Goal: Use online tool/utility: Utilize a website feature to perform a specific function

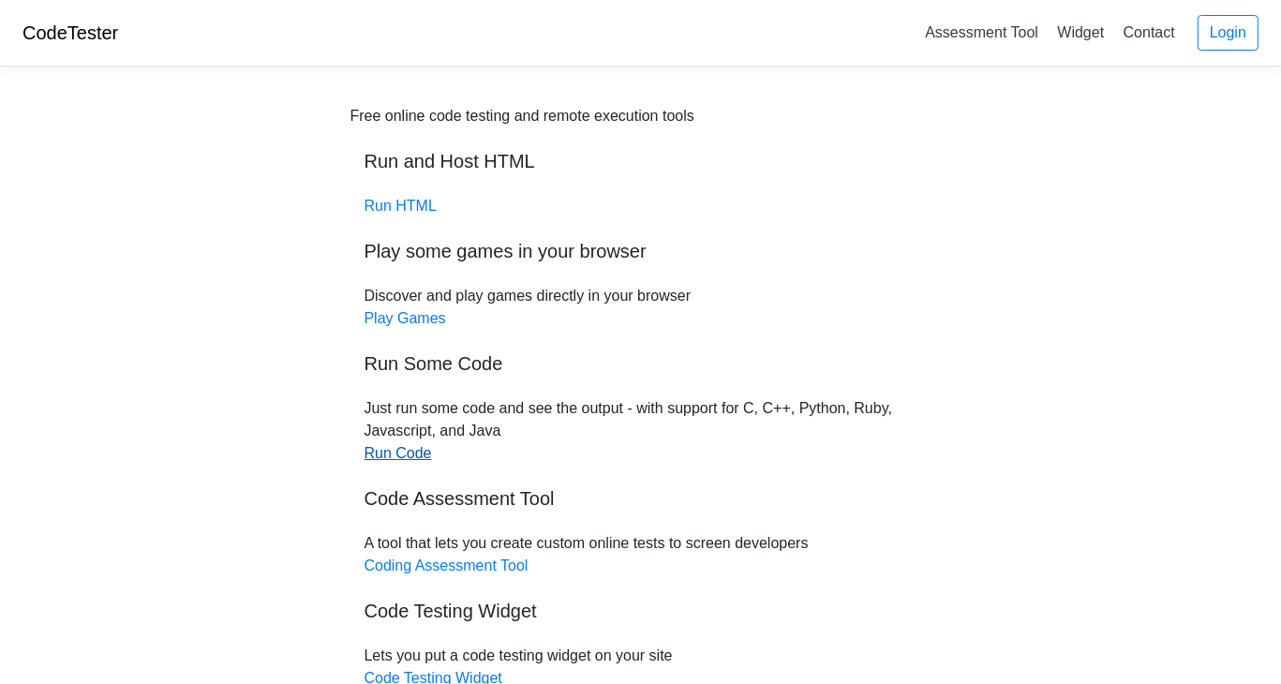
click at [408, 452] on link "Run Code" at bounding box center [397, 453] width 67 height 16
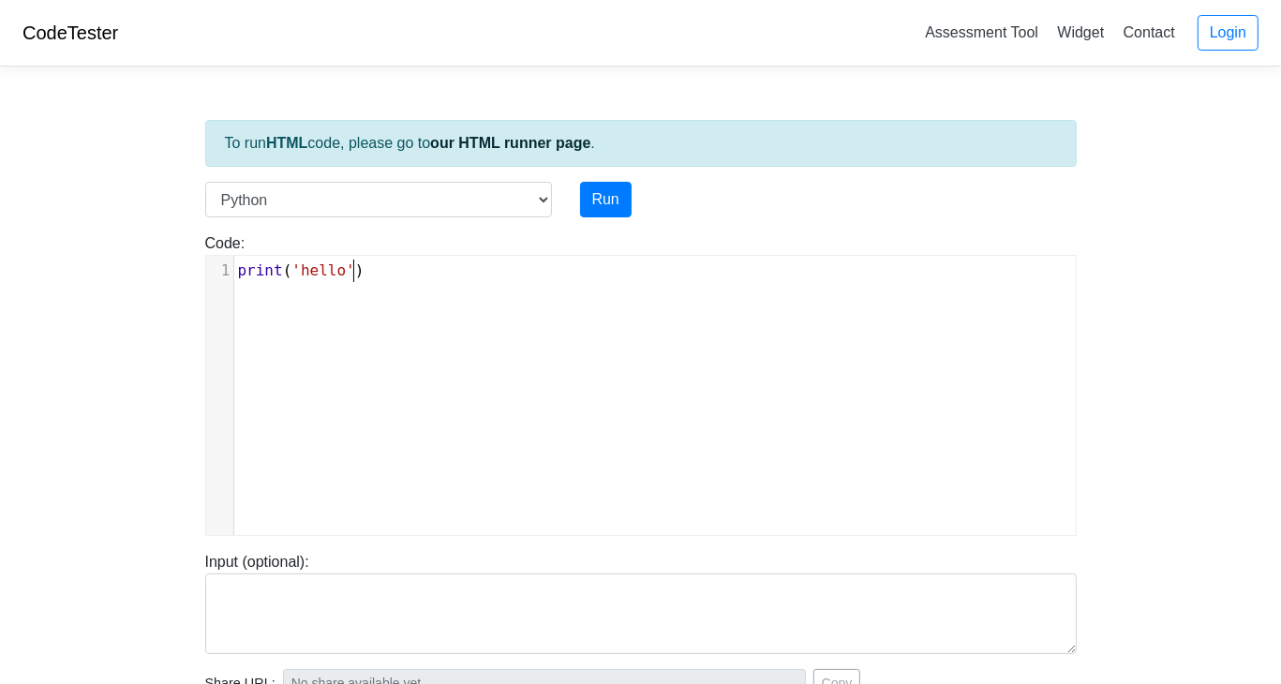
scroll to position [7, 0]
type textarea "print('hello')"
drag, startPoint x: 375, startPoint y: 268, endPoint x: 89, endPoint y: 283, distance: 286.1
click at [89, 283] on body "CodeTester Assessment Tool Widget Contact Login To run HTML code, please go to …" at bounding box center [640, 500] width 1281 height 1000
type textarea "print('hello')"
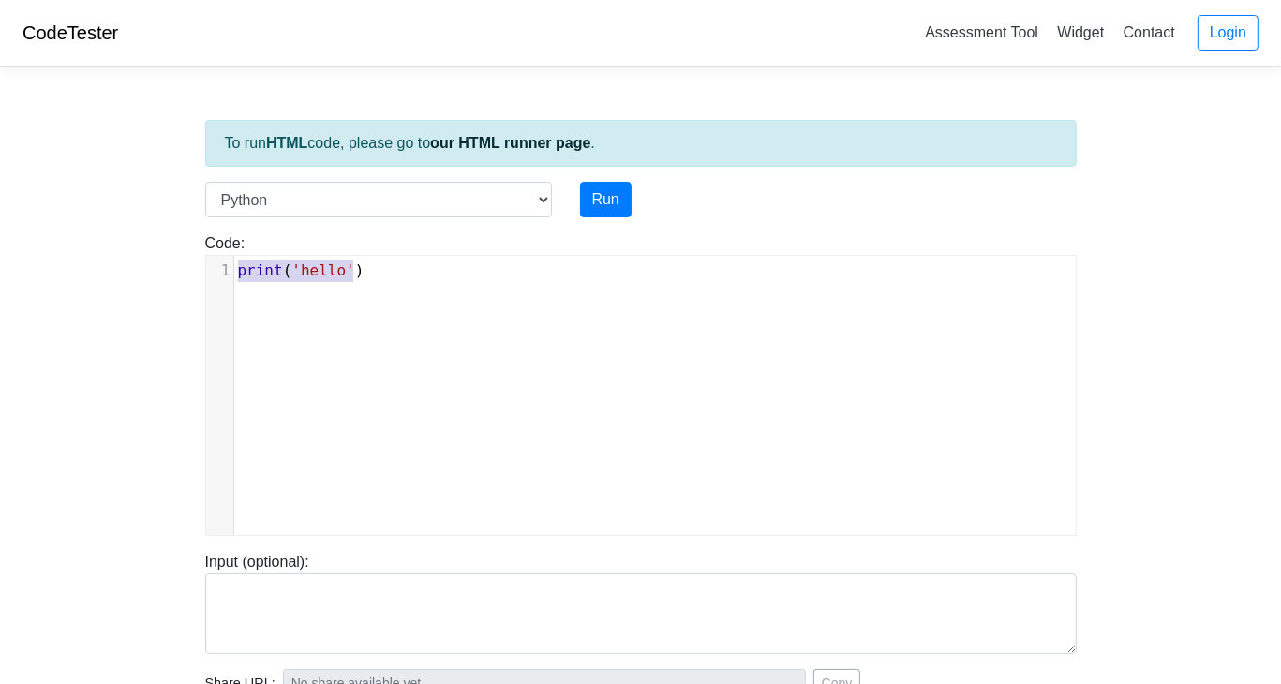
drag, startPoint x: 373, startPoint y: 269, endPoint x: 208, endPoint y: 267, distance: 164.9
click at [234, 267] on div "1 print ( 'hello' )" at bounding box center [662, 270] width 856 height 22
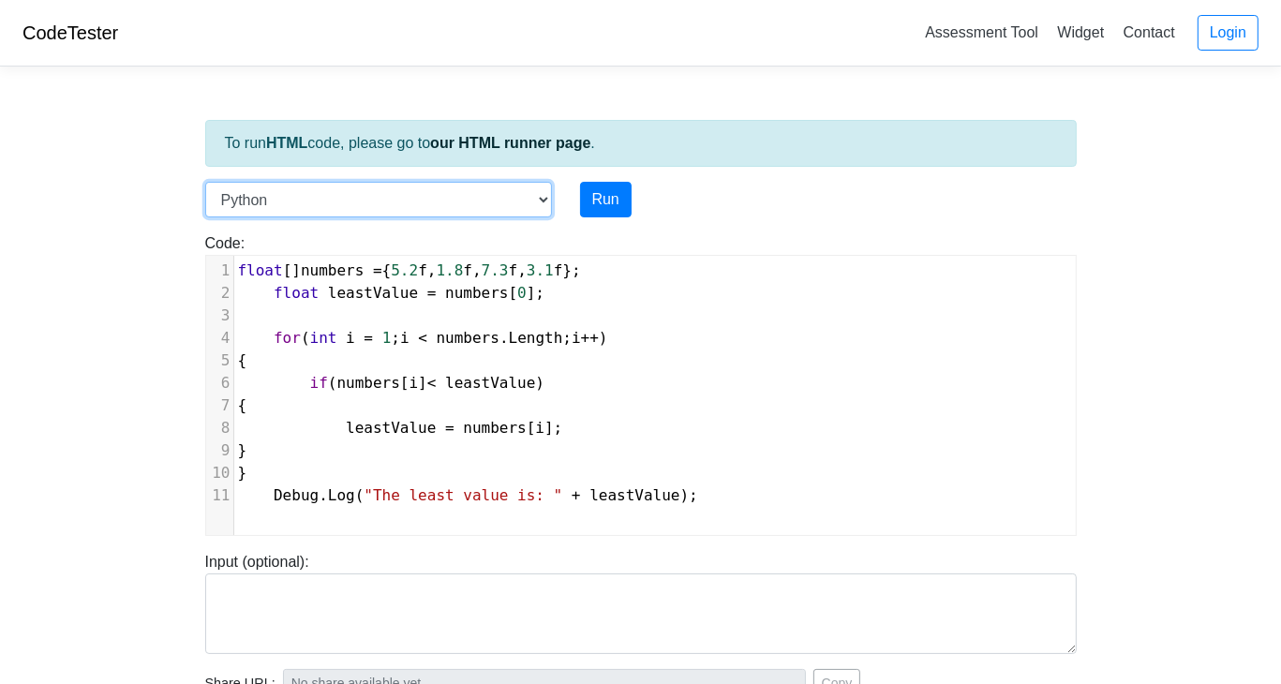
click at [530, 193] on select "C C++ Go Java Javascript Python Ruby" at bounding box center [378, 200] width 347 height 36
select select "cpp"
click at [205, 182] on select "C C++ Go Java Javascript Python Ruby" at bounding box center [378, 200] width 347 height 36
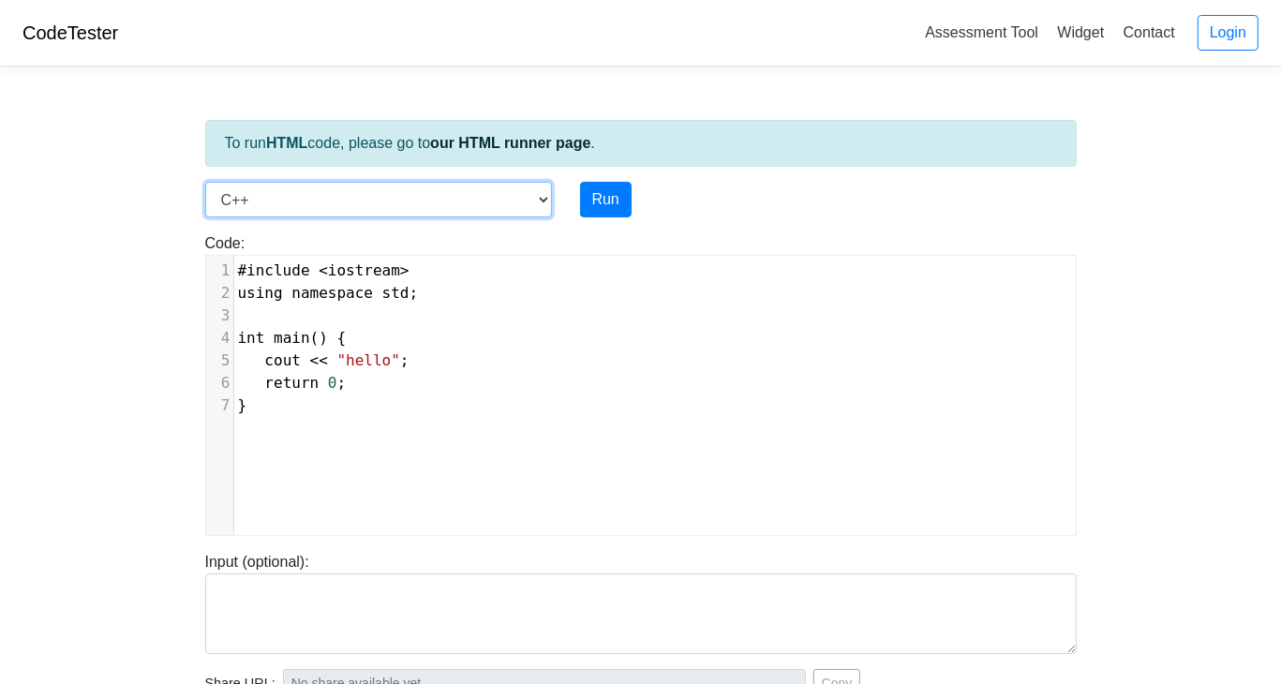
click at [550, 200] on select "C C++ Go Java Javascript Python Ruby" at bounding box center [378, 200] width 347 height 36
click at [540, 200] on select "C C++ Go Java Javascript Python Ruby" at bounding box center [378, 200] width 347 height 36
click at [372, 394] on pre "}" at bounding box center [662, 405] width 856 height 22
type textarea "cout << "hello"; return 0;"
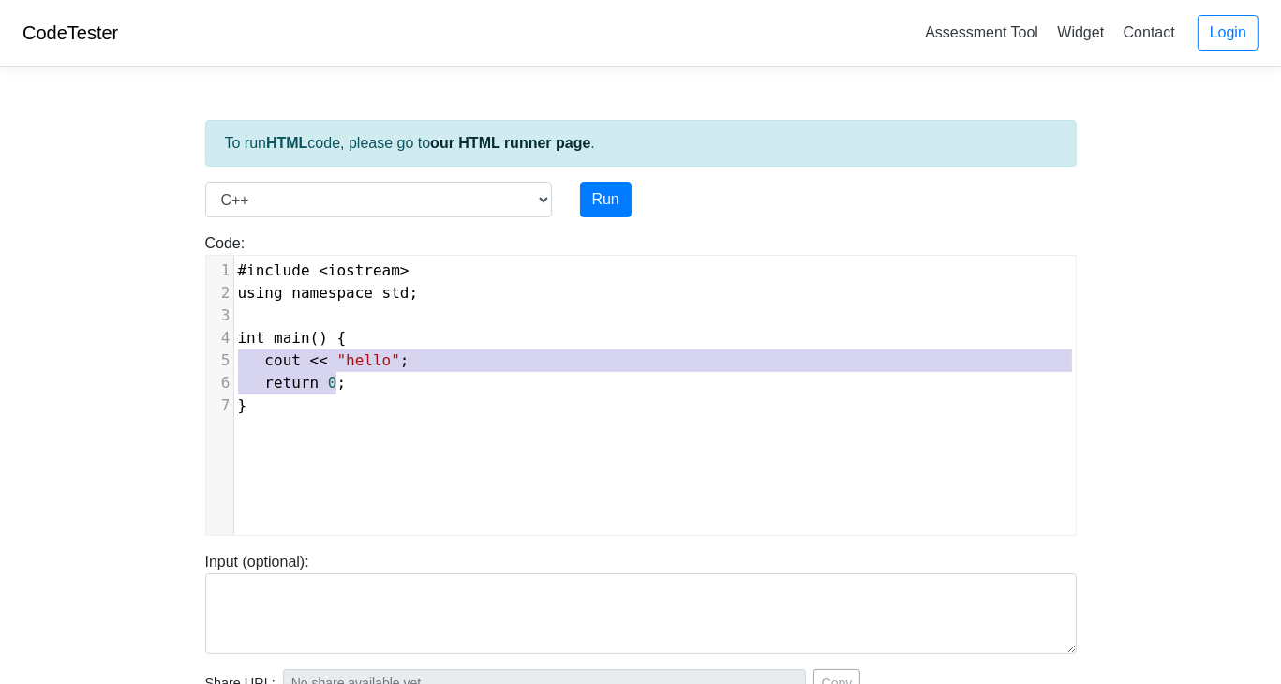
drag, startPoint x: 371, startPoint y: 383, endPoint x: 206, endPoint y: 367, distance: 165.6
click at [234, 367] on div "1 #include < iostream > 2 using namespace std ; 3 ​ 4 int main () { 5 cout << "…" at bounding box center [662, 337] width 856 height 157
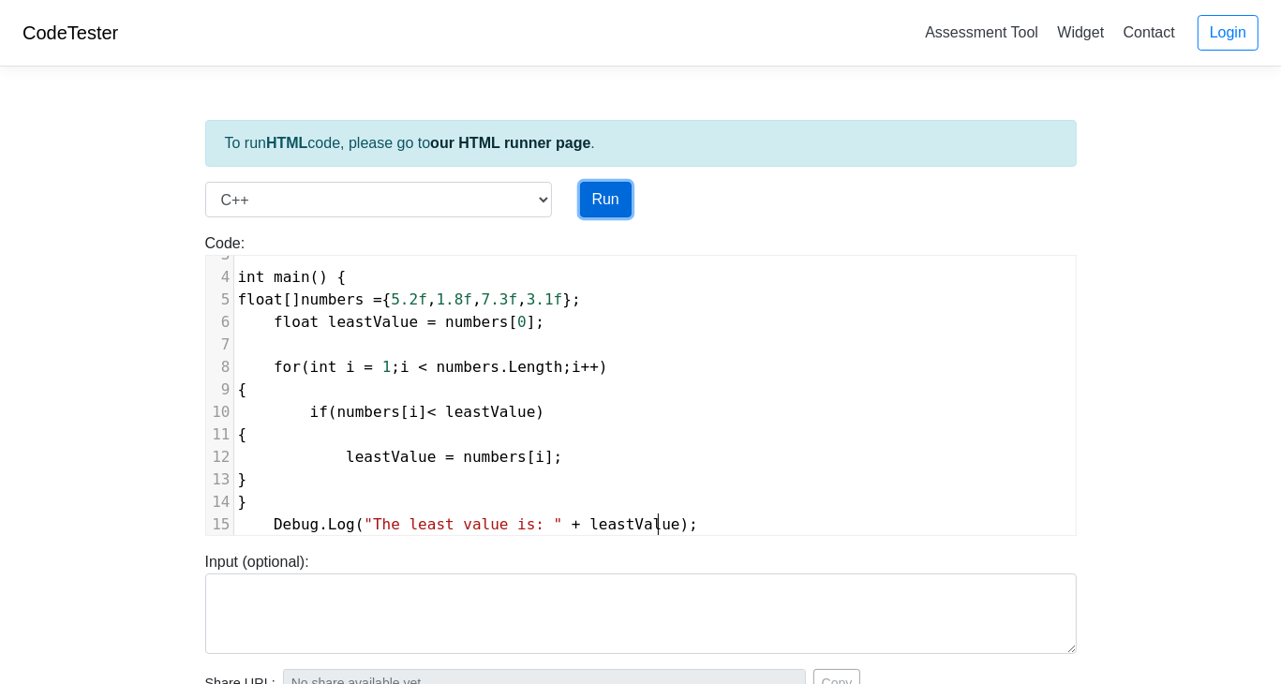
click at [601, 194] on button "Run" at bounding box center [606, 200] width 52 height 36
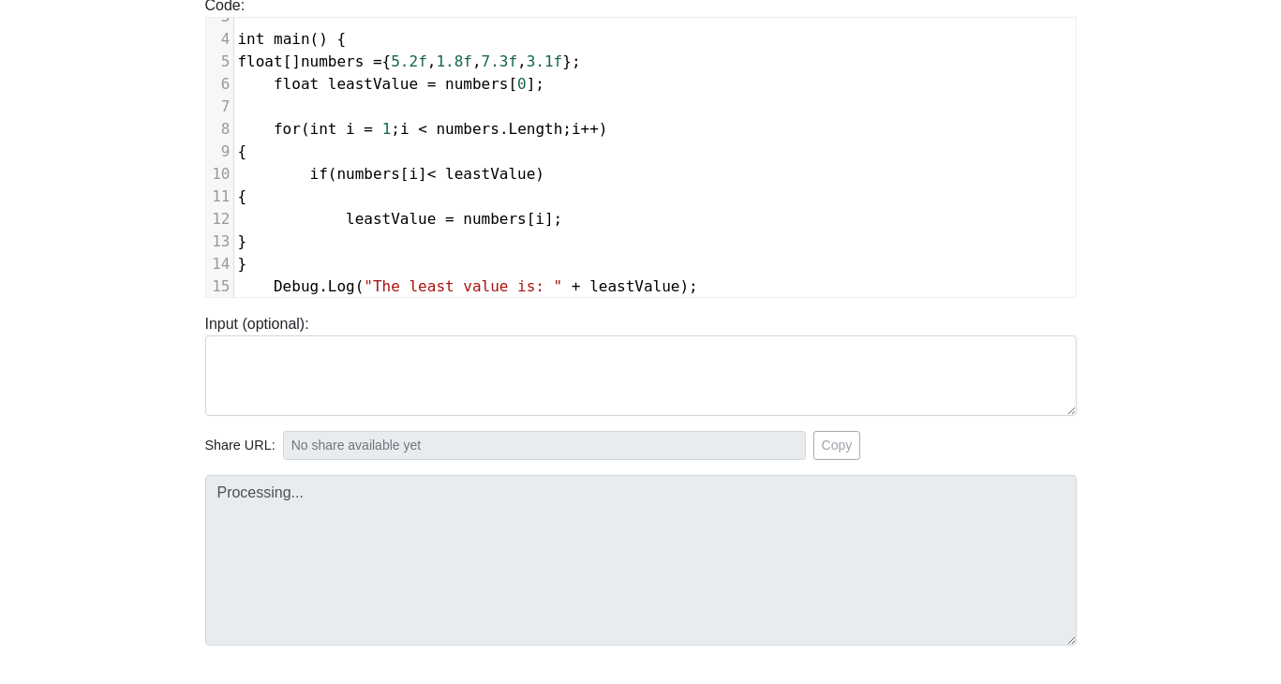
type input "[URL][DOMAIN_NAME]"
type textarea "Loremipsum dolors: Ametconsect Adipi Elitsed Doeius: temp.inc: Ut laboreet ‘dol…"
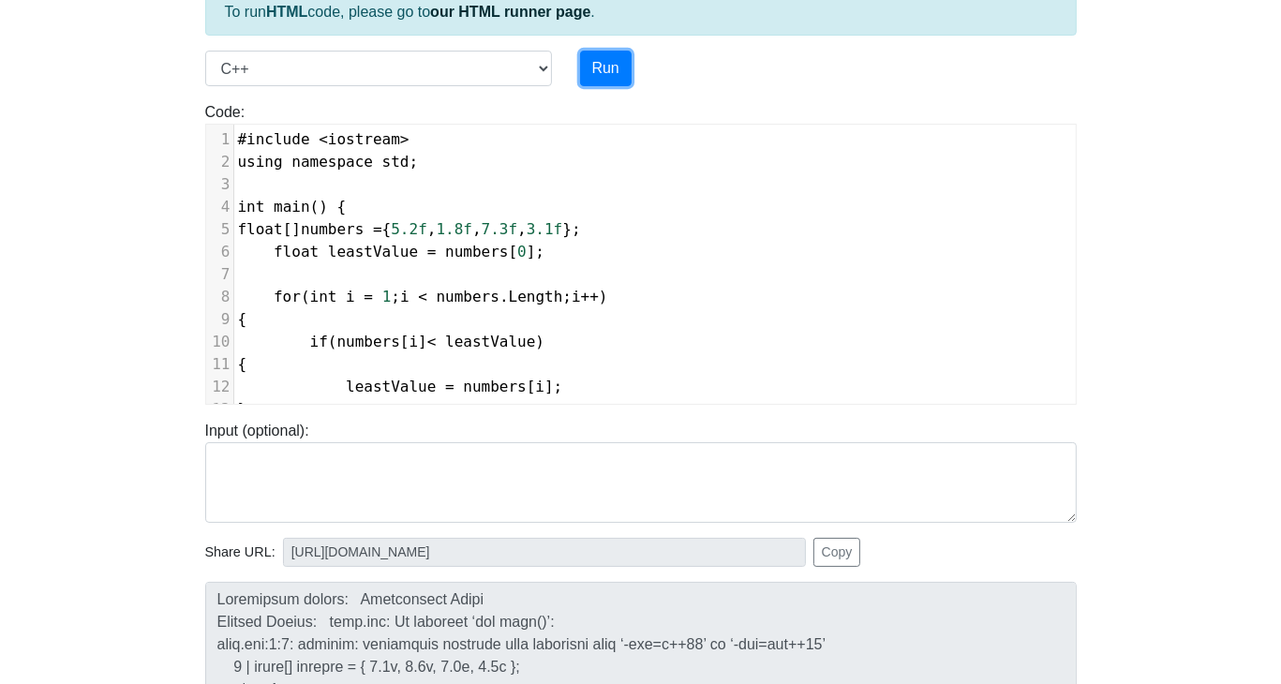
scroll to position [0, 0]
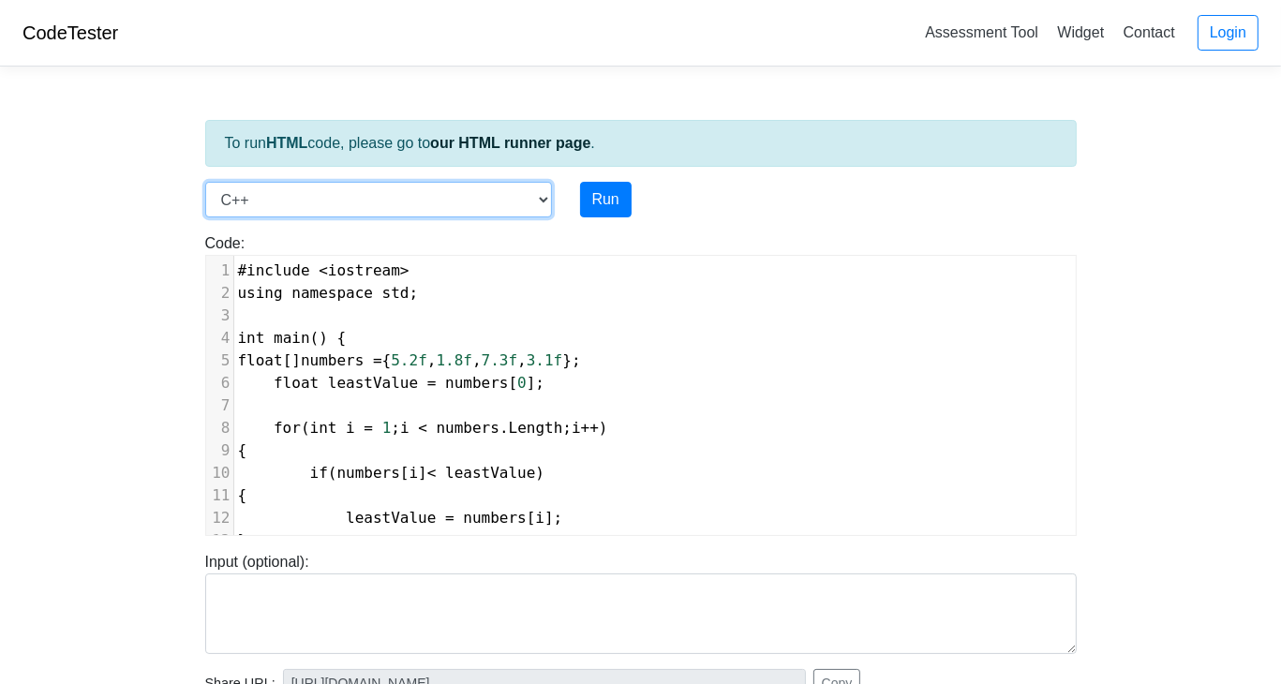
click at [267, 192] on select "C C++ Go Java Javascript Python Ruby" at bounding box center [378, 200] width 347 height 36
click at [125, 211] on body "CodeTester Assessment Tool Widget Contact Login To run HTML code, please go to …" at bounding box center [640, 500] width 1281 height 1000
